Goal: Information Seeking & Learning: Learn about a topic

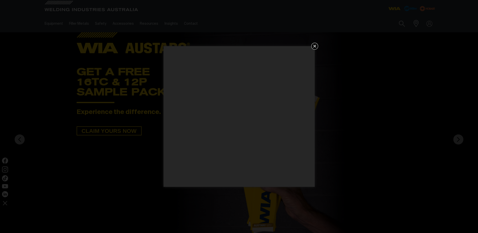
click at [317, 45] on icon "Get 5 WIA Welding Guides Free!" at bounding box center [315, 46] width 6 height 6
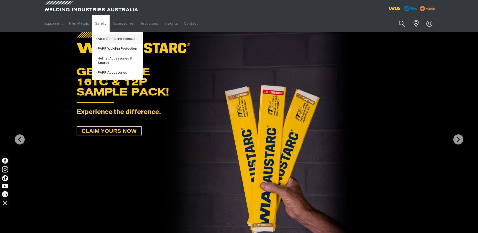
click at [114, 39] on link "Auto-Darkening Helmets" at bounding box center [119, 39] width 47 height 10
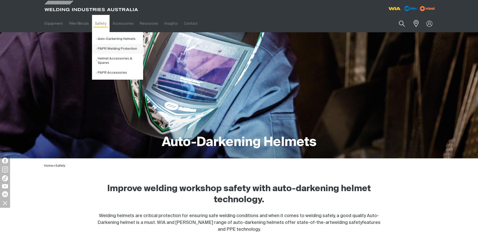
click at [111, 50] on link "PAPR Welding Protection" at bounding box center [119, 49] width 47 height 10
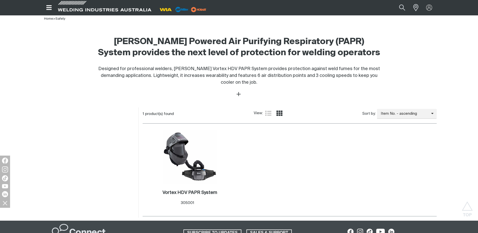
scroll to position [151, 0]
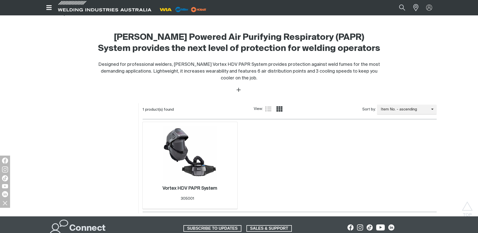
click at [187, 168] on img at bounding box center [190, 153] width 54 height 54
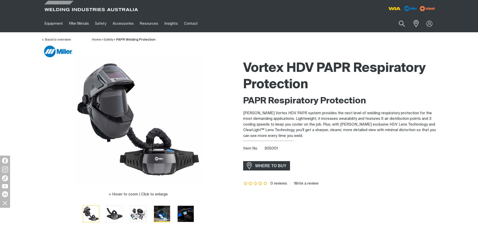
click at [163, 214] on img "Go to slide 4" at bounding box center [162, 214] width 16 height 16
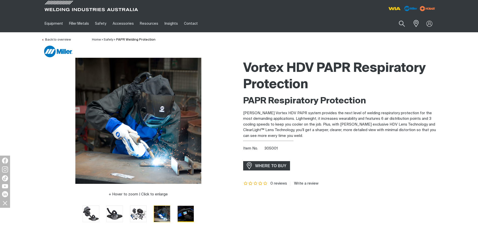
click at [183, 219] on img "Go to slide 5" at bounding box center [186, 214] width 16 height 16
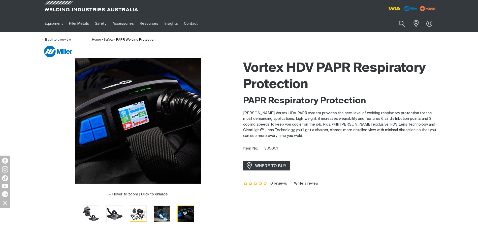
click at [138, 219] on img "Go to slide 3" at bounding box center [138, 214] width 16 height 16
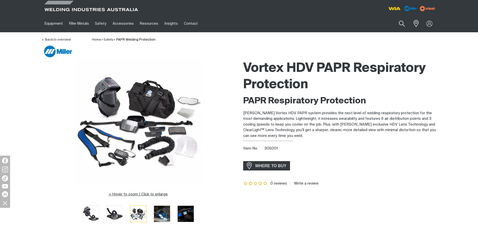
click at [144, 194] on button "Hover to zoom | Click to enlarge" at bounding box center [138, 194] width 65 height 6
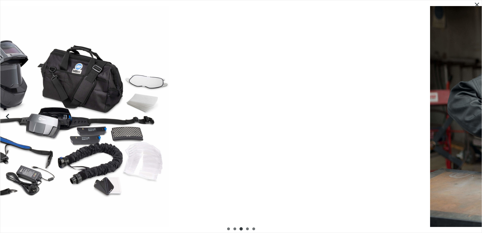
drag, startPoint x: 283, startPoint y: 152, endPoint x: 10, endPoint y: 152, distance: 272.4
click at [49, 155] on div at bounding box center [58, 116] width 481 height 232
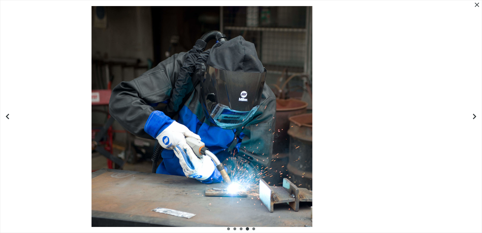
drag, startPoint x: 272, startPoint y: 145, endPoint x: 135, endPoint y: 146, distance: 137.6
click at [141, 146] on div at bounding box center [201, 116] width 481 height 232
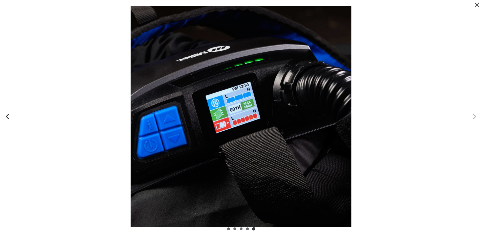
drag, startPoint x: 291, startPoint y: 144, endPoint x: 87, endPoint y: 159, distance: 204.4
click at [98, 159] on div at bounding box center [240, 116] width 481 height 232
drag, startPoint x: 203, startPoint y: 145, endPoint x: 405, endPoint y: 140, distance: 202.2
click at [400, 140] on div at bounding box center [240, 116] width 481 height 232
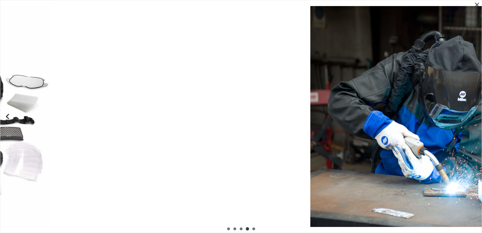
drag, startPoint x: 255, startPoint y: 150, endPoint x: 495, endPoint y: 134, distance: 240.7
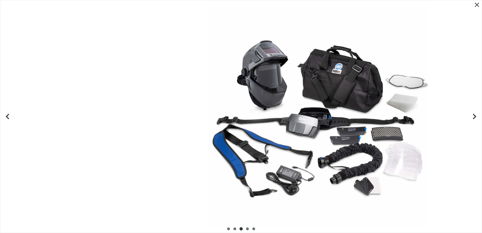
drag, startPoint x: 258, startPoint y: 147, endPoint x: 413, endPoint y: 140, distance: 155.4
click at [346, 142] on div at bounding box center [318, 116] width 481 height 232
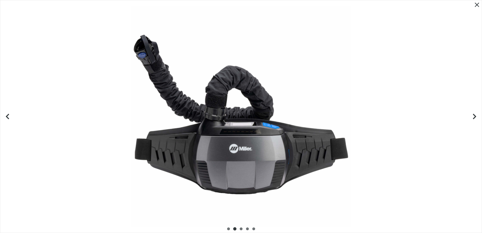
click at [475, 5] on icon "Close pop-up overlay" at bounding box center [477, 5] width 8 height 8
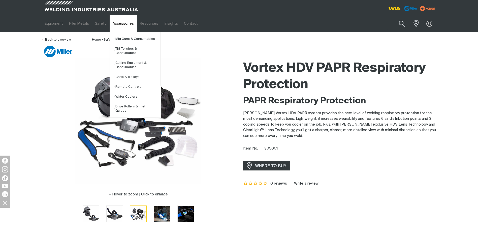
click at [123, 24] on link "Accessories" at bounding box center [123, 23] width 27 height 17
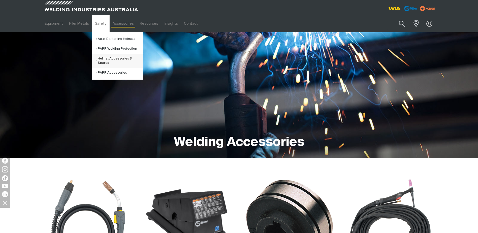
click at [103, 62] on link "Helmet Accessories & Spares" at bounding box center [119, 61] width 47 height 14
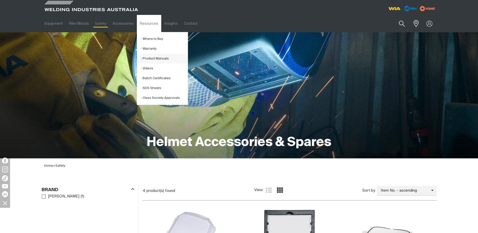
click at [141, 58] on link "Product Manuals" at bounding box center [164, 59] width 47 height 10
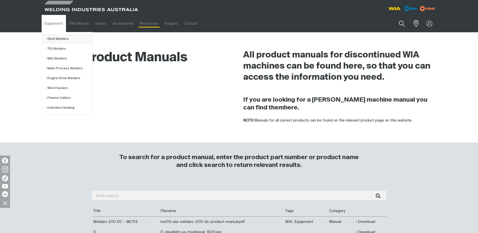
click at [46, 38] on link "Stick Welders" at bounding box center [69, 39] width 47 height 10
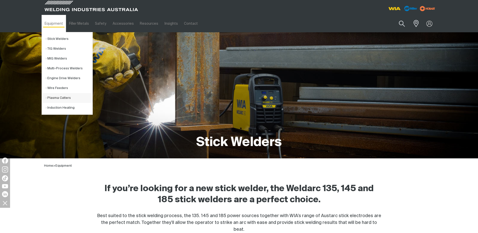
click at [57, 97] on link "Plasma Cutters" at bounding box center [69, 98] width 47 height 10
